Goal: Task Accomplishment & Management: Complete application form

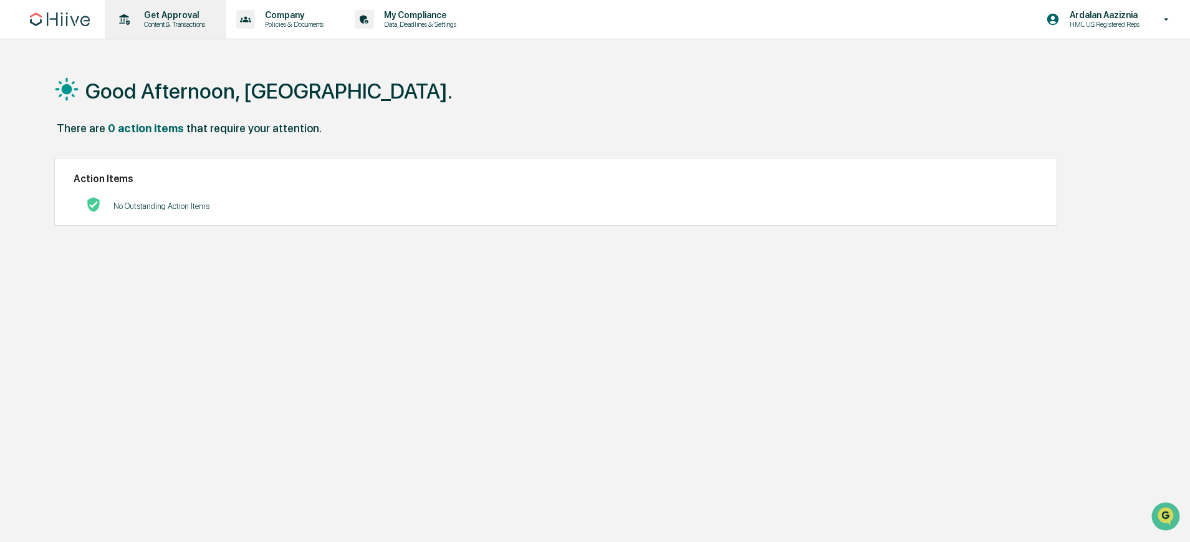
click at [160, 16] on p "Get Approval" at bounding box center [172, 15] width 77 height 10
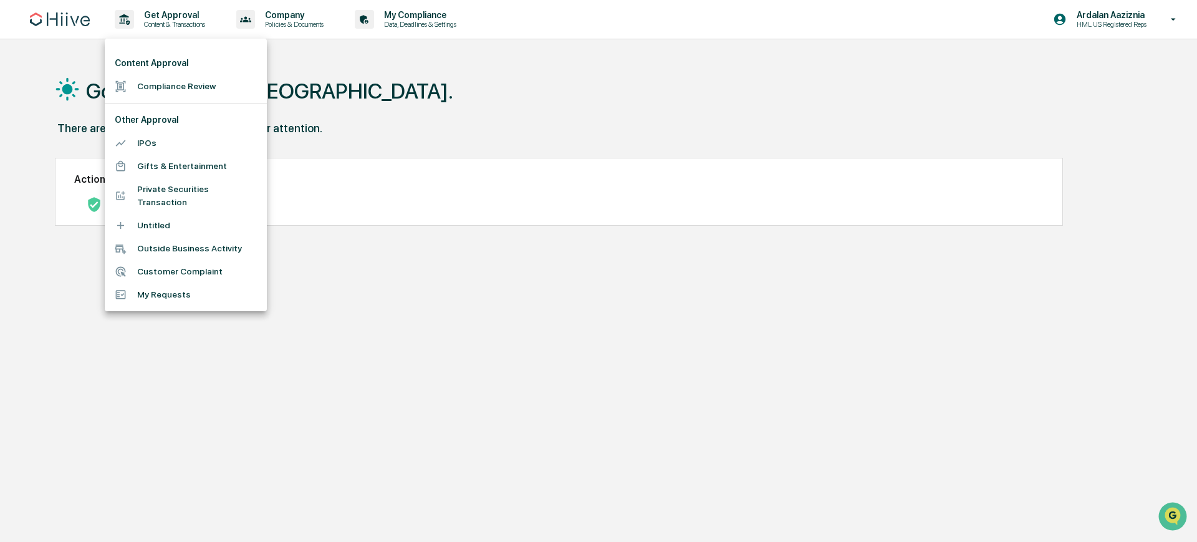
click at [196, 88] on li "Compliance Review" at bounding box center [186, 86] width 162 height 23
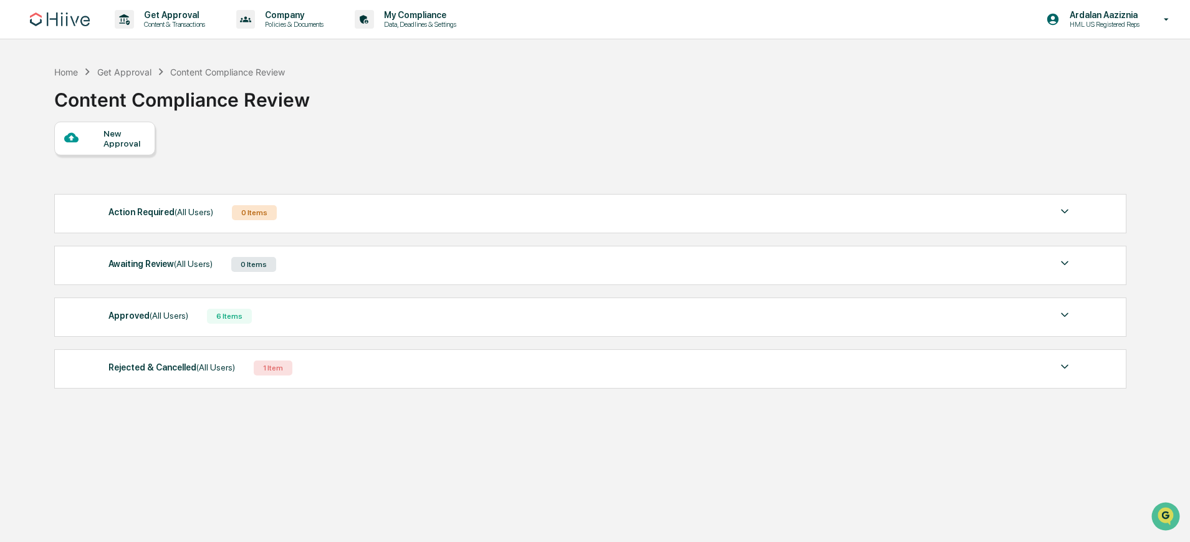
click at [120, 148] on div "New Approval" at bounding box center [125, 138] width 42 height 20
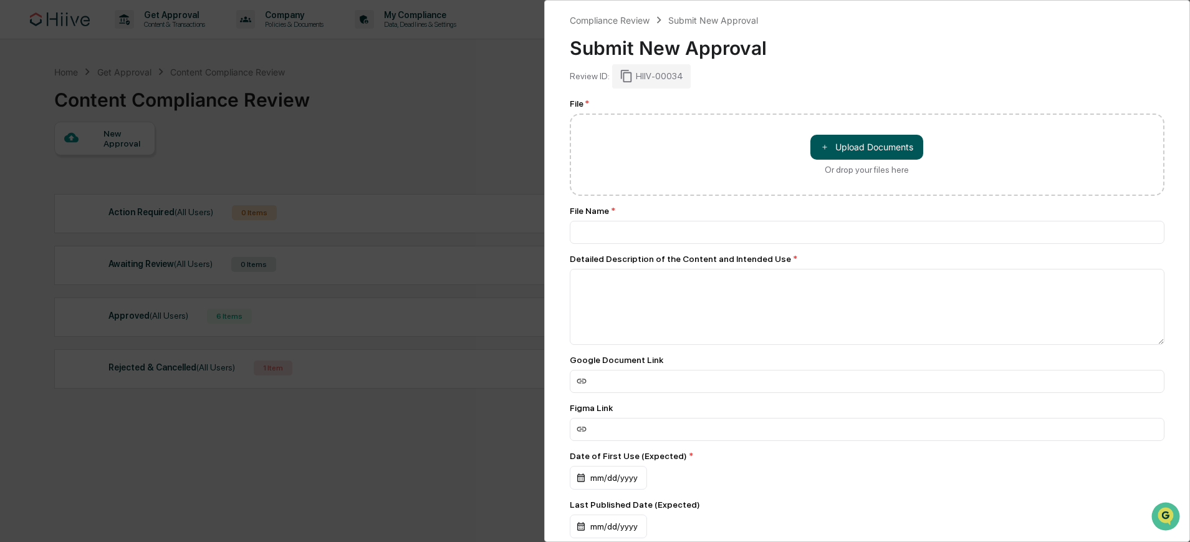
click at [863, 144] on button "＋ Upload Documents" at bounding box center [867, 147] width 113 height 25
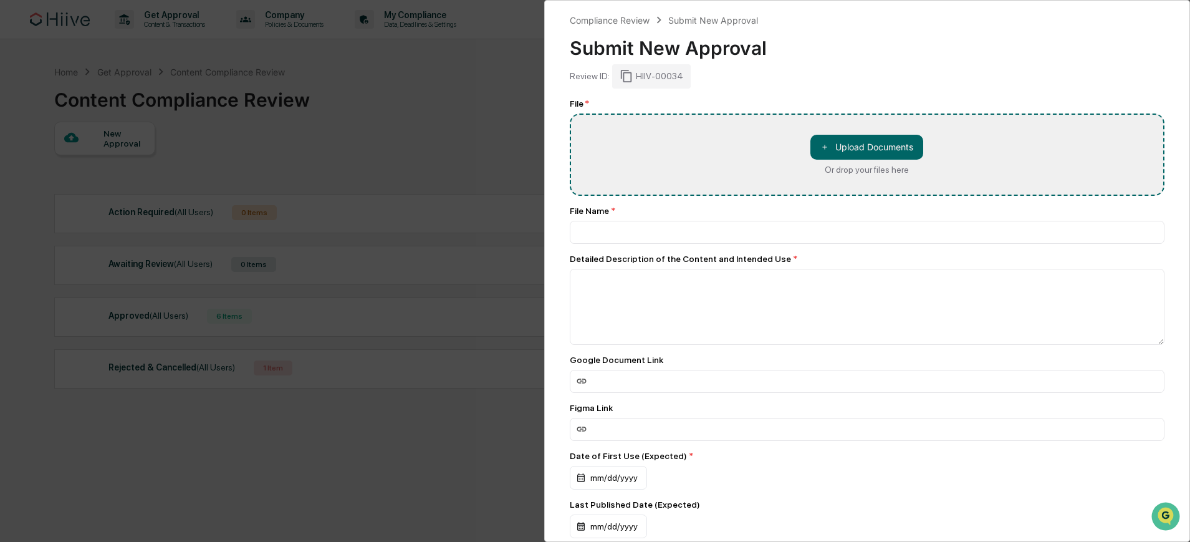
type input "**********"
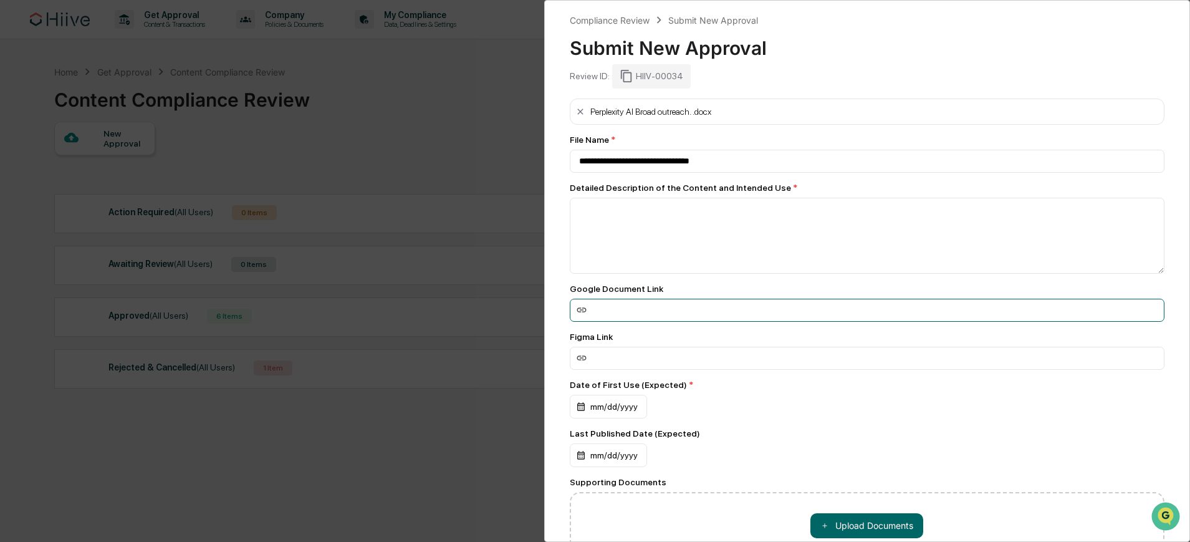
click at [642, 312] on input at bounding box center [867, 310] width 595 height 23
paste input "**********"
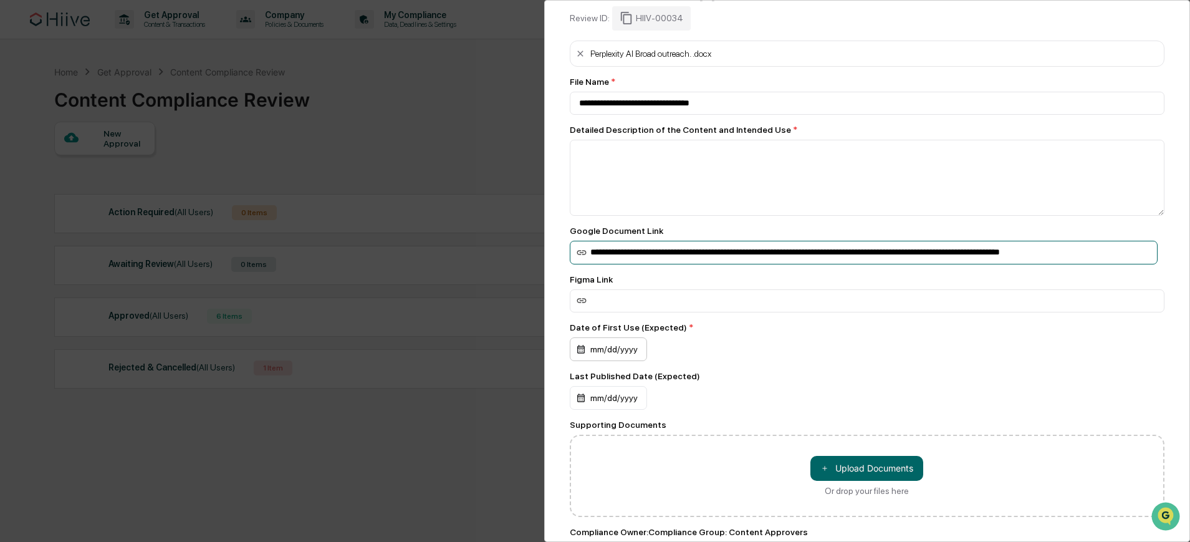
scroll to position [59, 0]
type input "**********"
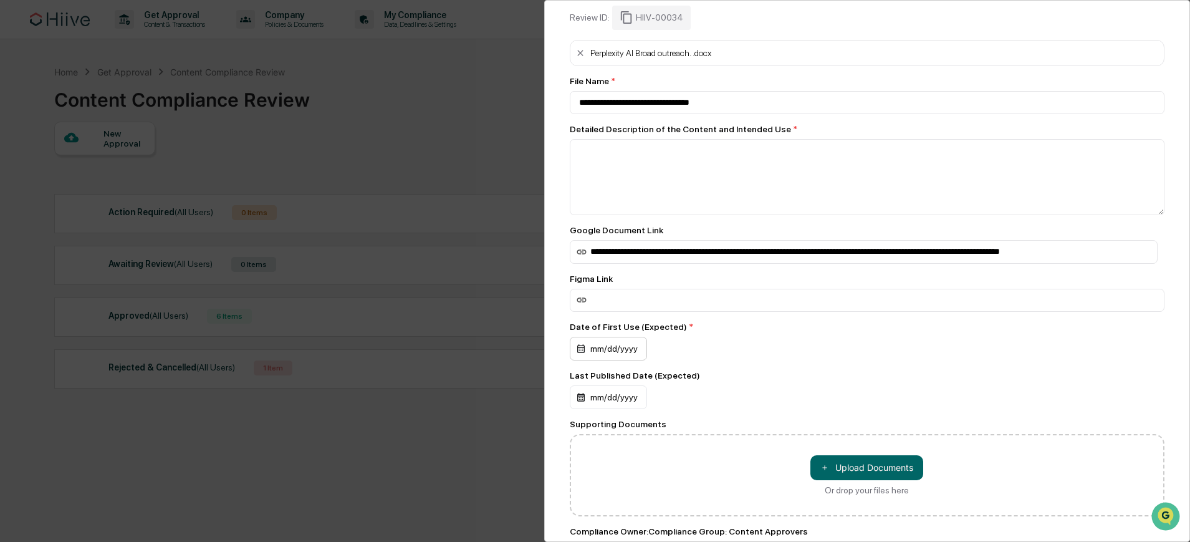
scroll to position [0, 0]
click at [619, 346] on div "mm/dd/yyyy" at bounding box center [608, 349] width 77 height 24
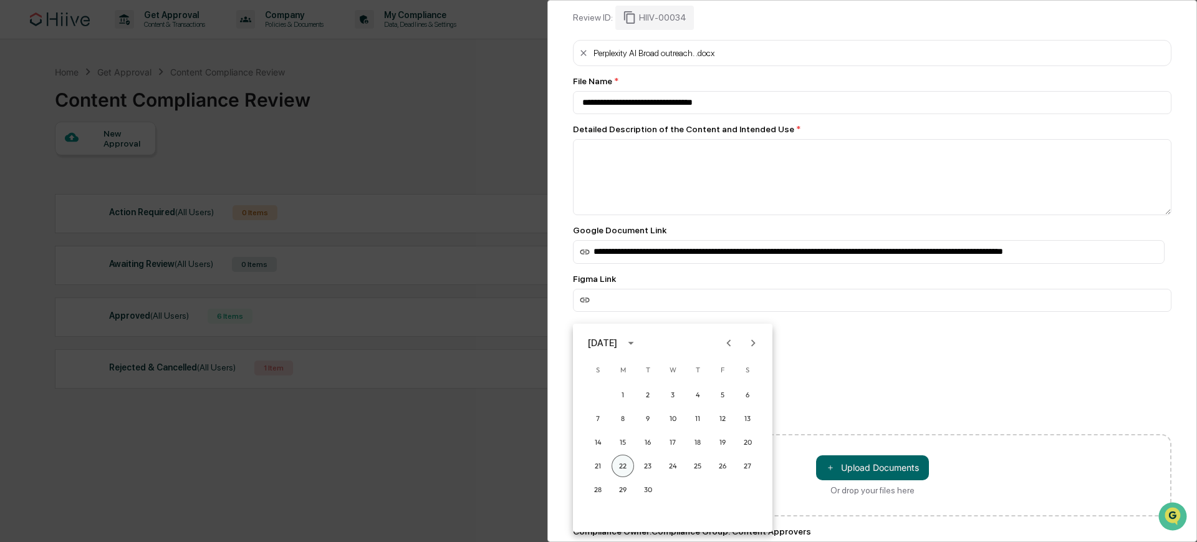
click at [622, 464] on button "22" at bounding box center [623, 466] width 22 height 22
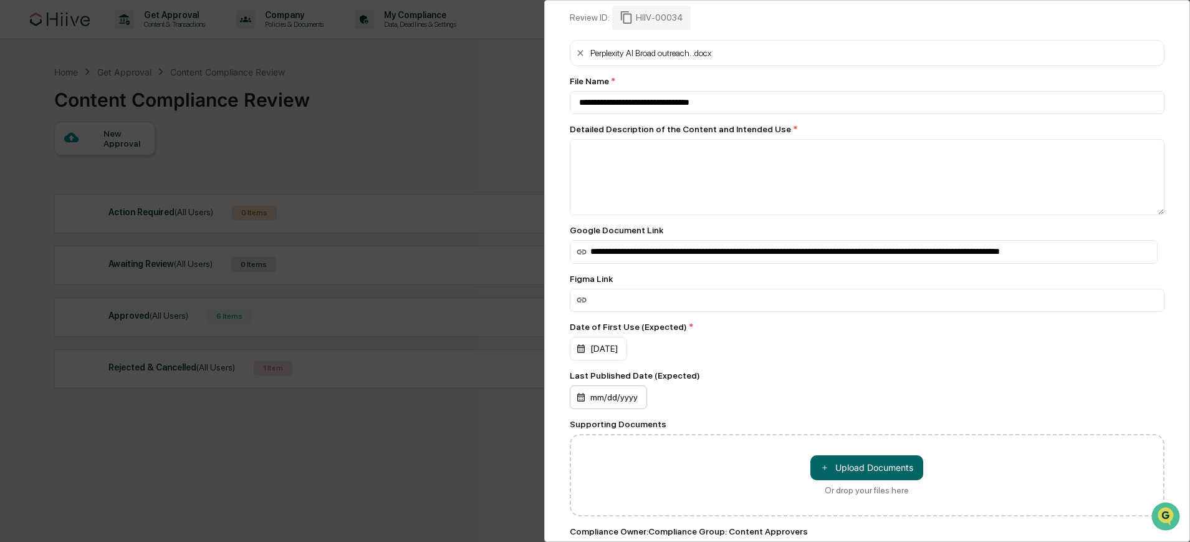
click at [621, 402] on div "mm/dd/yyyy" at bounding box center [608, 397] width 77 height 24
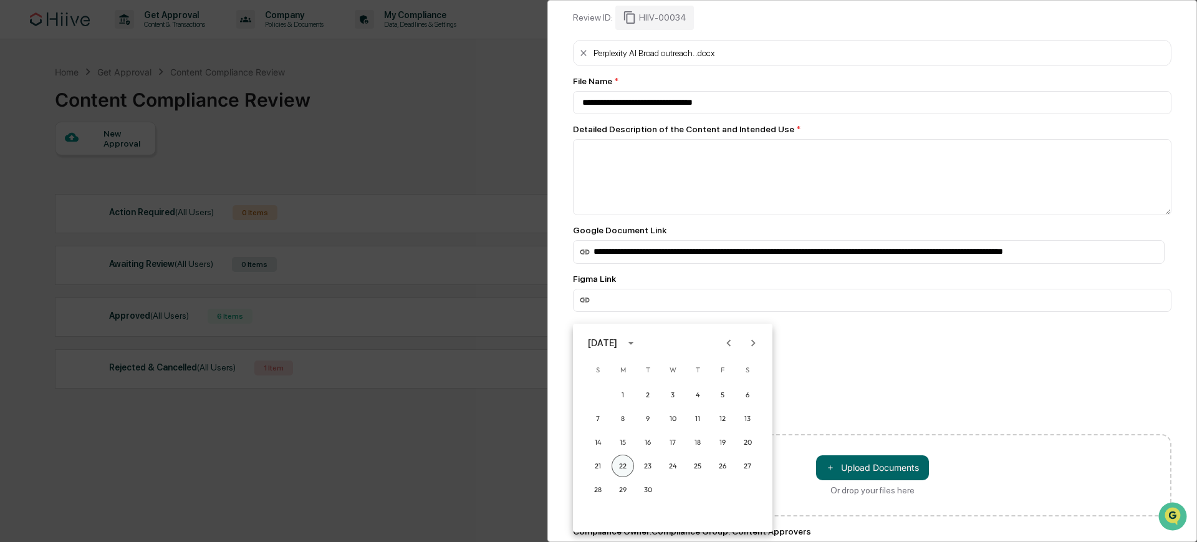
click at [625, 457] on button "22" at bounding box center [623, 466] width 22 height 22
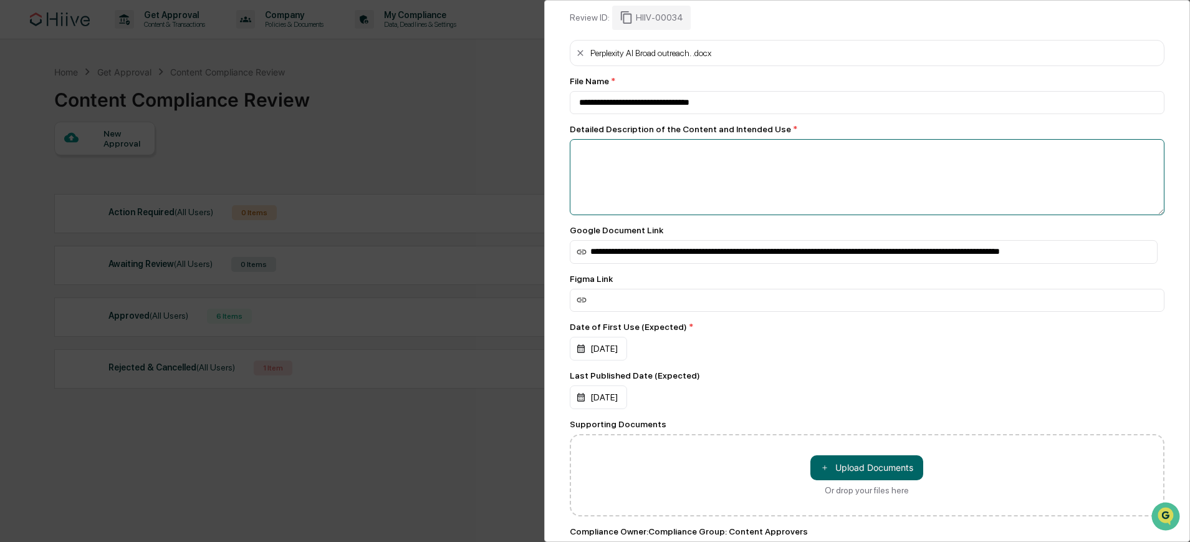
drag, startPoint x: 612, startPoint y: 153, endPoint x: 605, endPoint y: 156, distance: 7.3
click at [605, 156] on textarea at bounding box center [867, 177] width 595 height 76
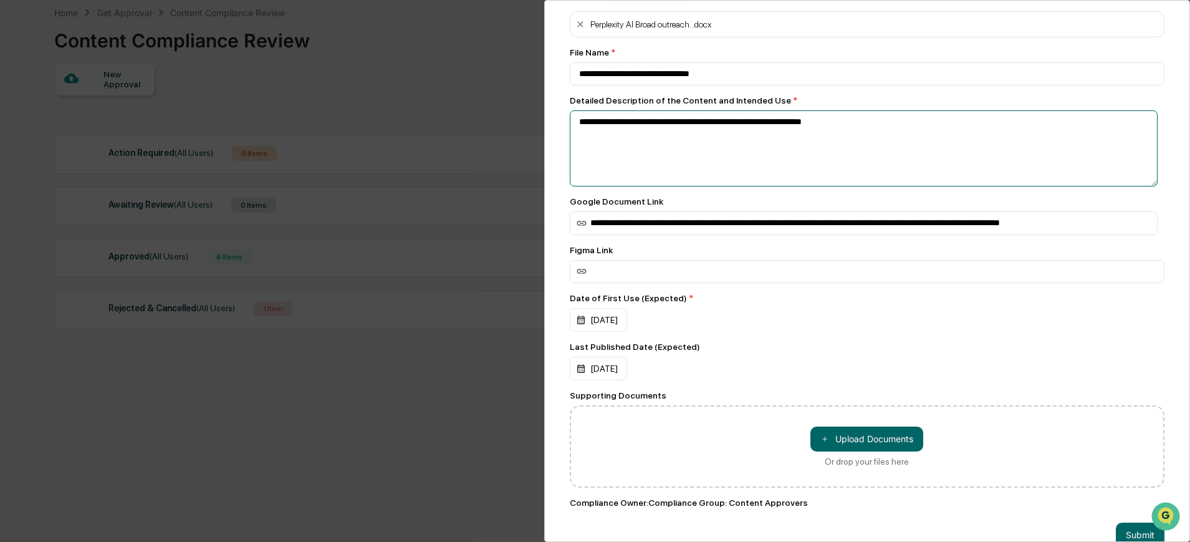
scroll to position [123, 0]
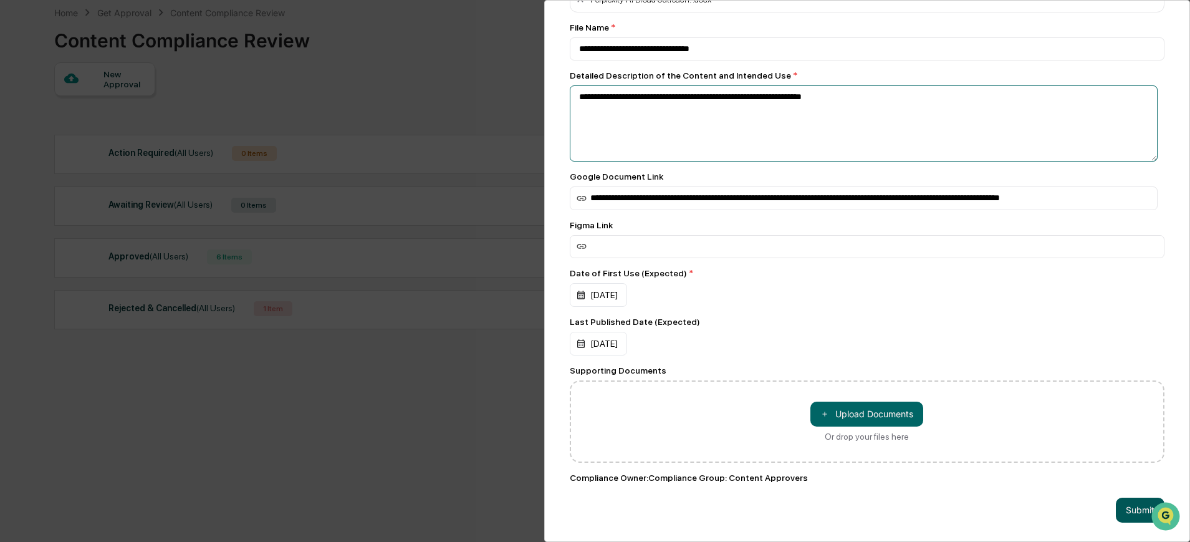
type textarea "**********"
click at [1116, 498] on button "Submit" at bounding box center [1140, 510] width 49 height 25
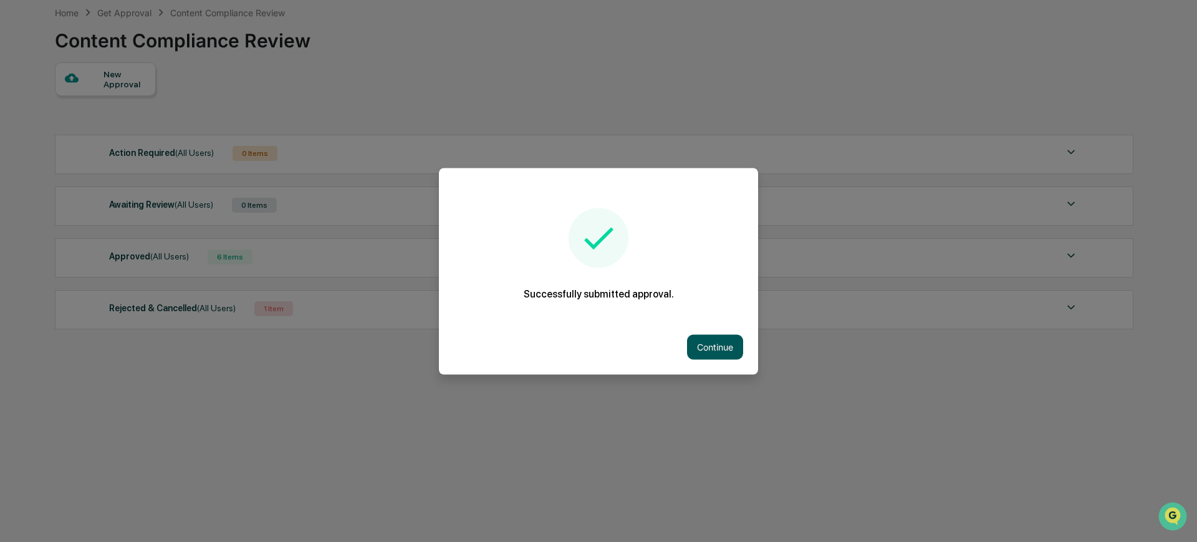
click at [721, 347] on button "Continue" at bounding box center [715, 346] width 56 height 25
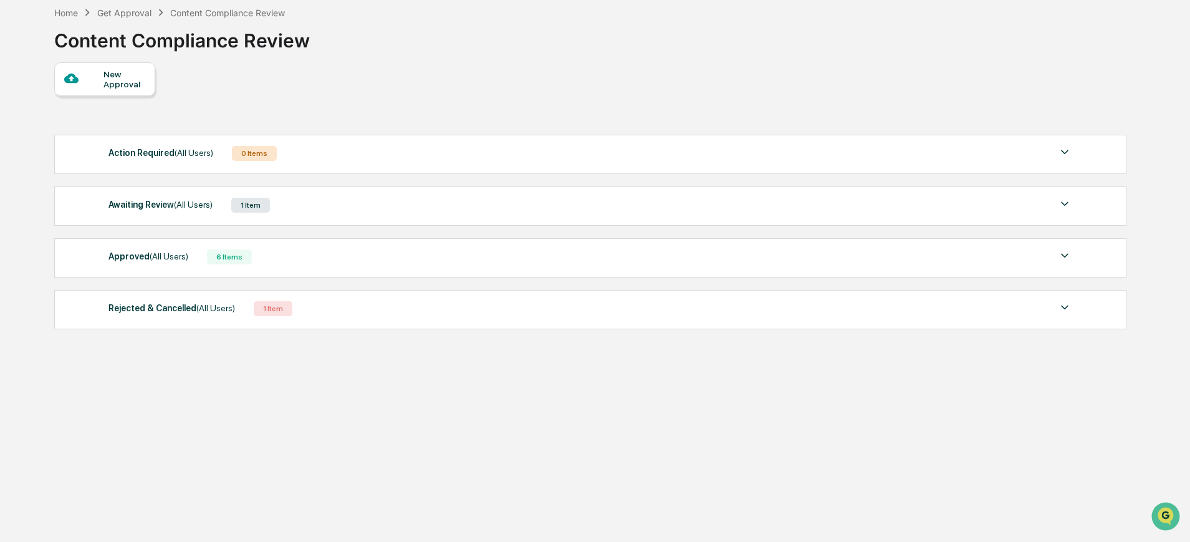
click at [304, 197] on div "Awaiting Review (All Users) 1 Item" at bounding box center [590, 204] width 964 height 17
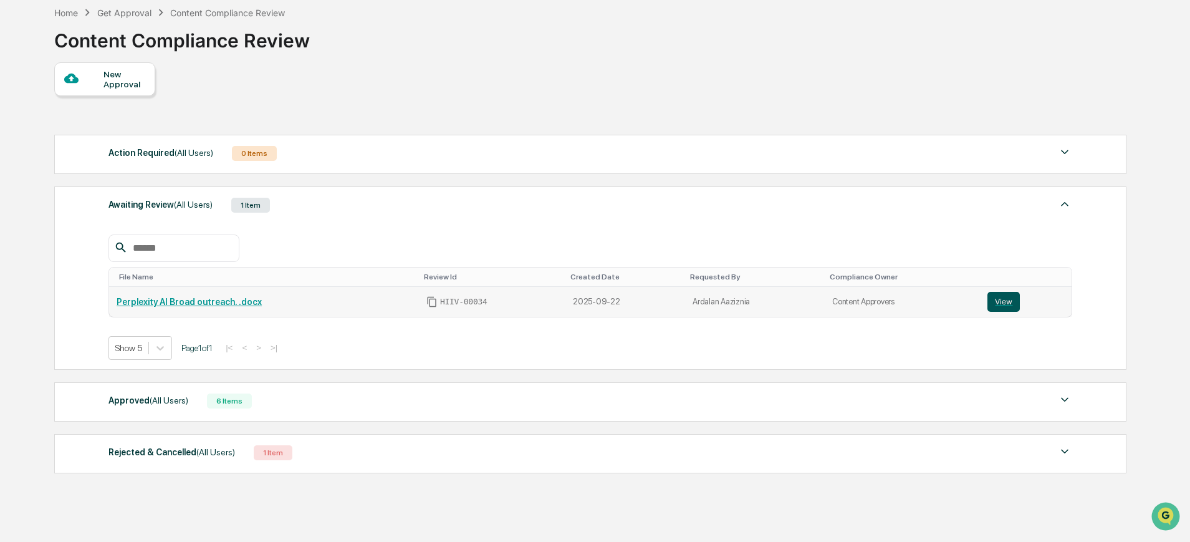
click at [993, 301] on button "View" at bounding box center [1004, 302] width 32 height 20
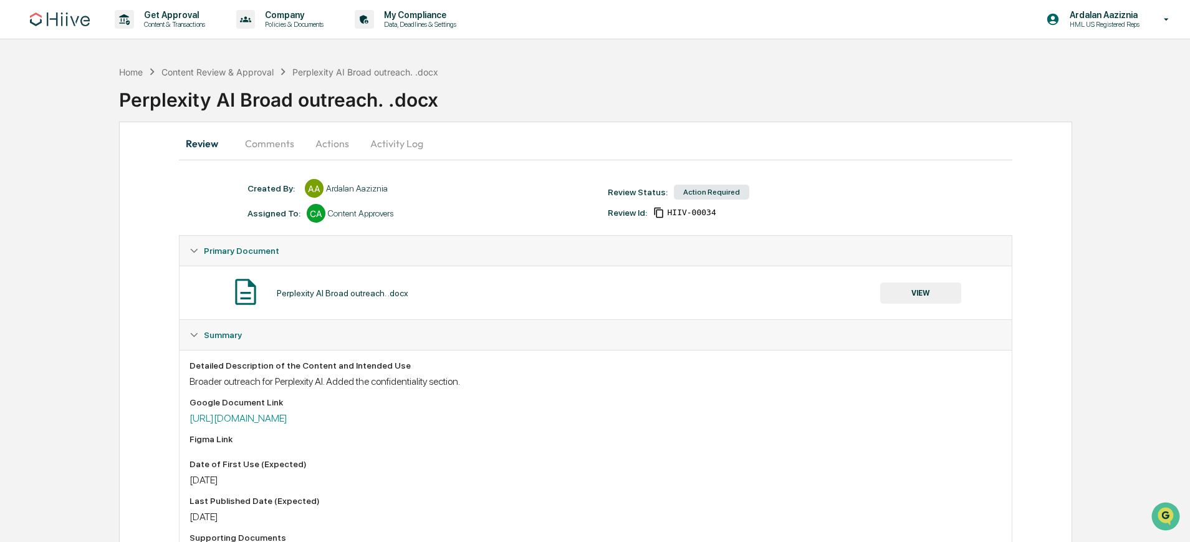
click at [325, 142] on button "Actions" at bounding box center [332, 143] width 56 height 30
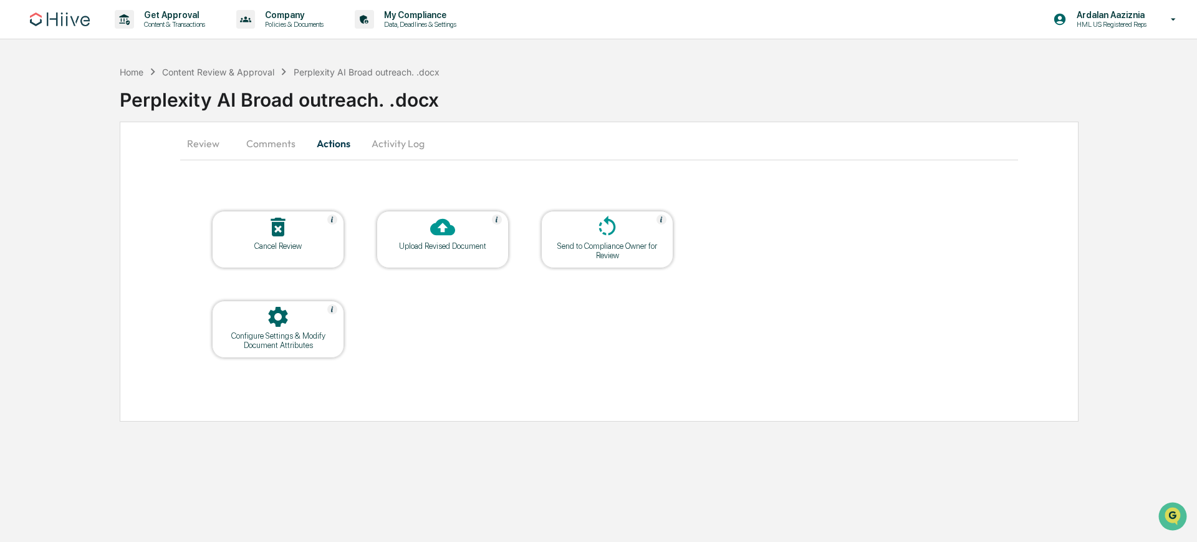
click at [453, 237] on icon at bounding box center [442, 226] width 25 height 25
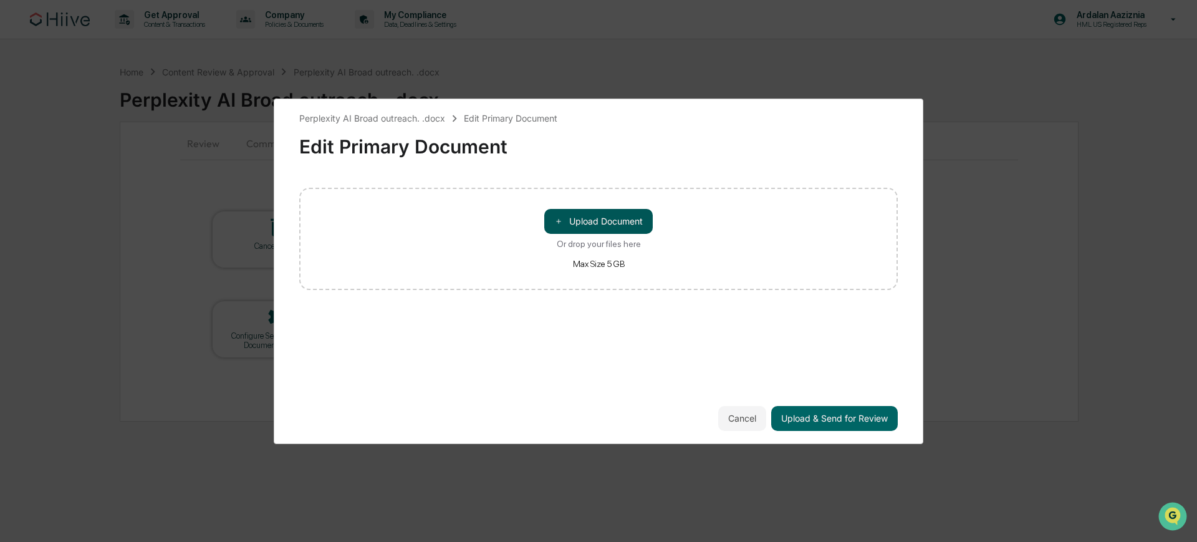
click at [573, 220] on button "＋ Upload Document" at bounding box center [598, 221] width 108 height 25
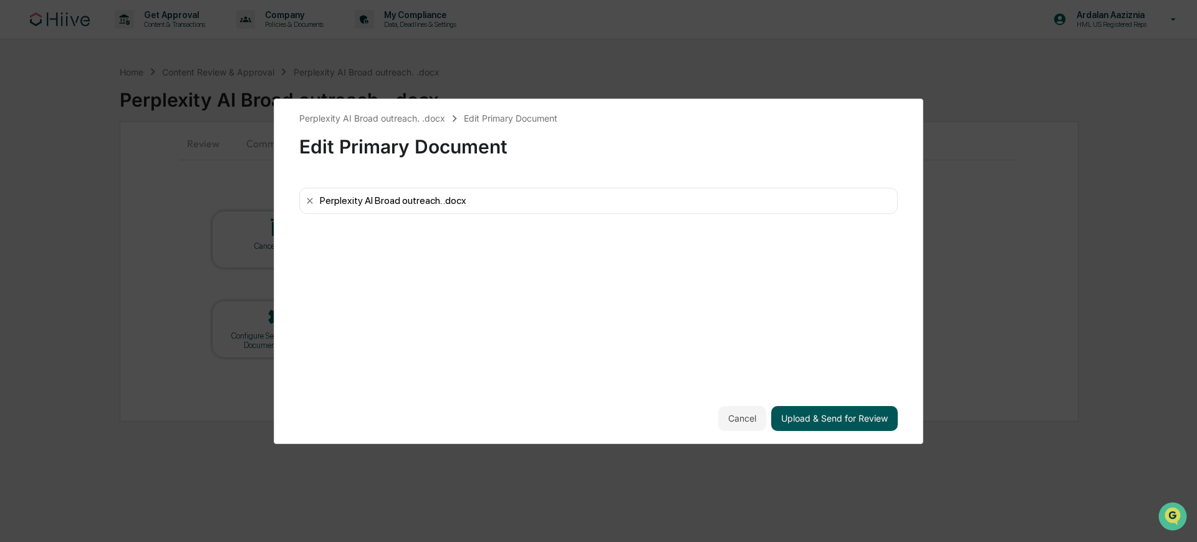
click at [860, 421] on button "Upload & Send for Review" at bounding box center [834, 418] width 127 height 25
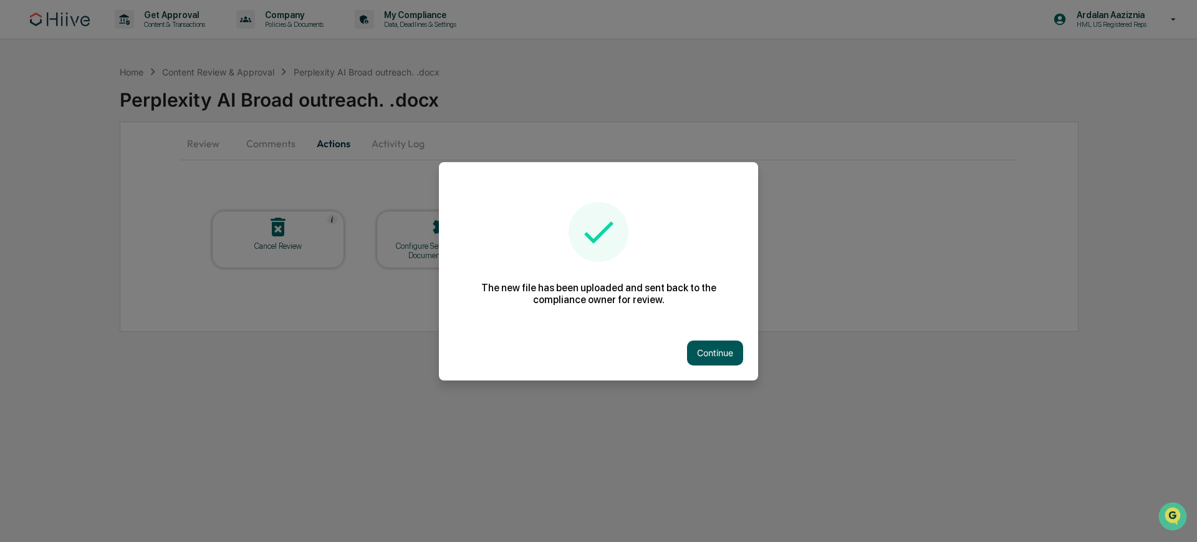
click at [725, 354] on button "Continue" at bounding box center [715, 352] width 56 height 25
